Goal: Task Accomplishment & Management: Manage account settings

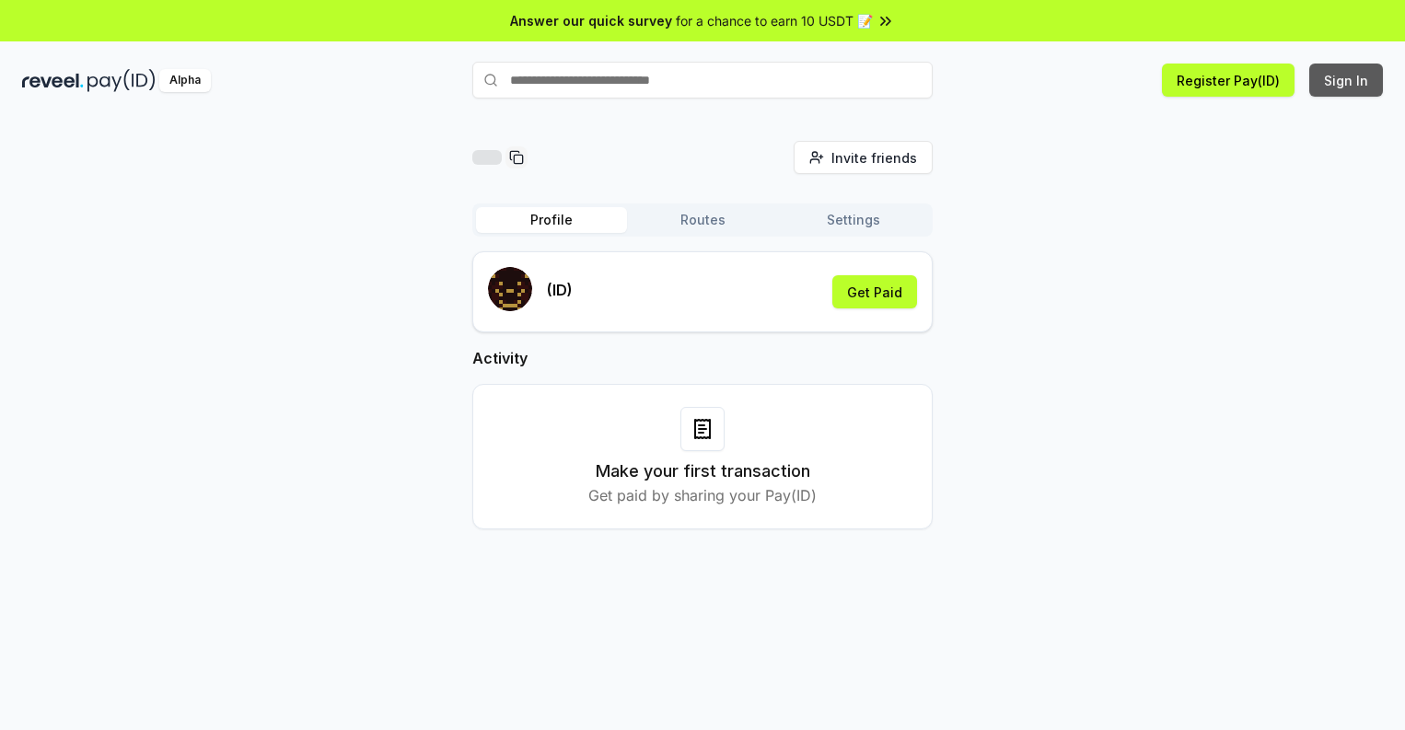
click at [1347, 80] on button "Sign In" at bounding box center [1346, 80] width 74 height 33
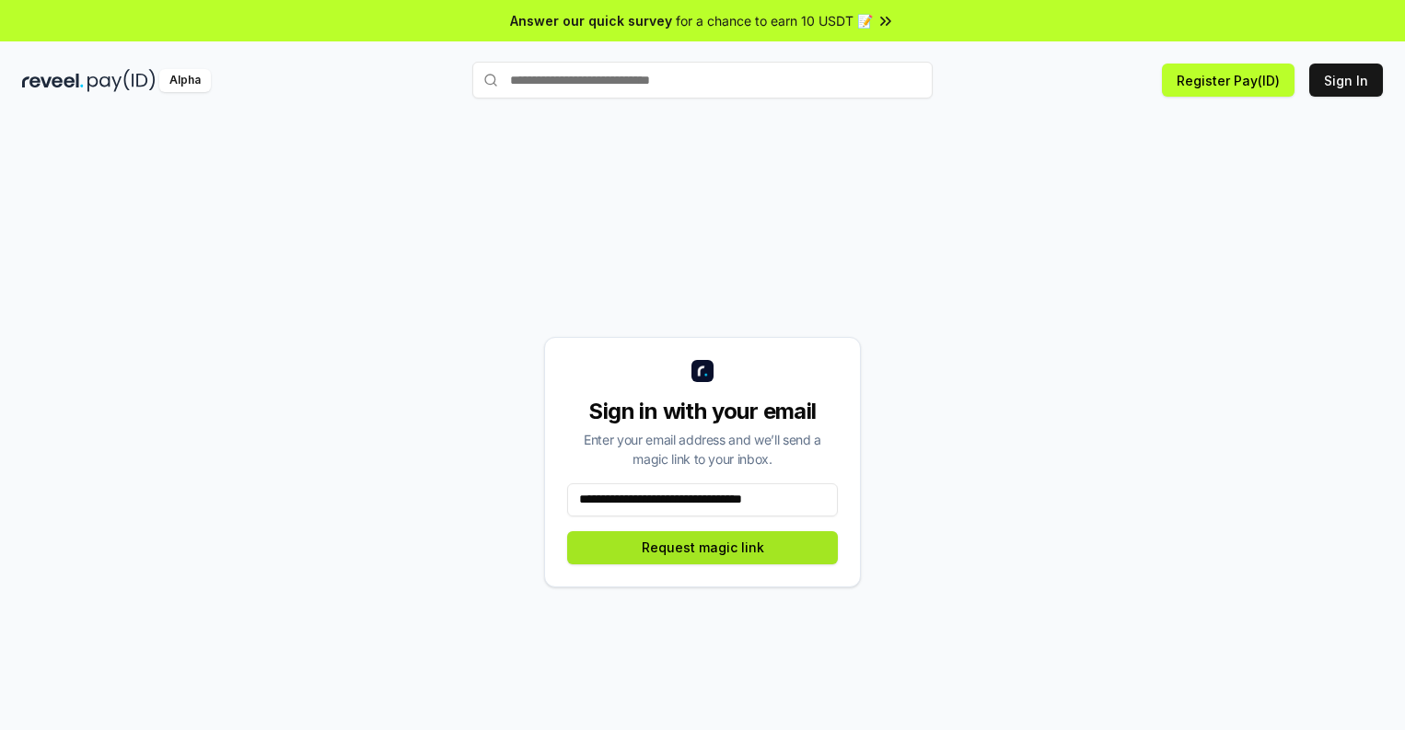
type input "**********"
click at [702, 547] on button "Request magic link" at bounding box center [702, 547] width 271 height 33
